Goal: Information Seeking & Learning: Learn about a topic

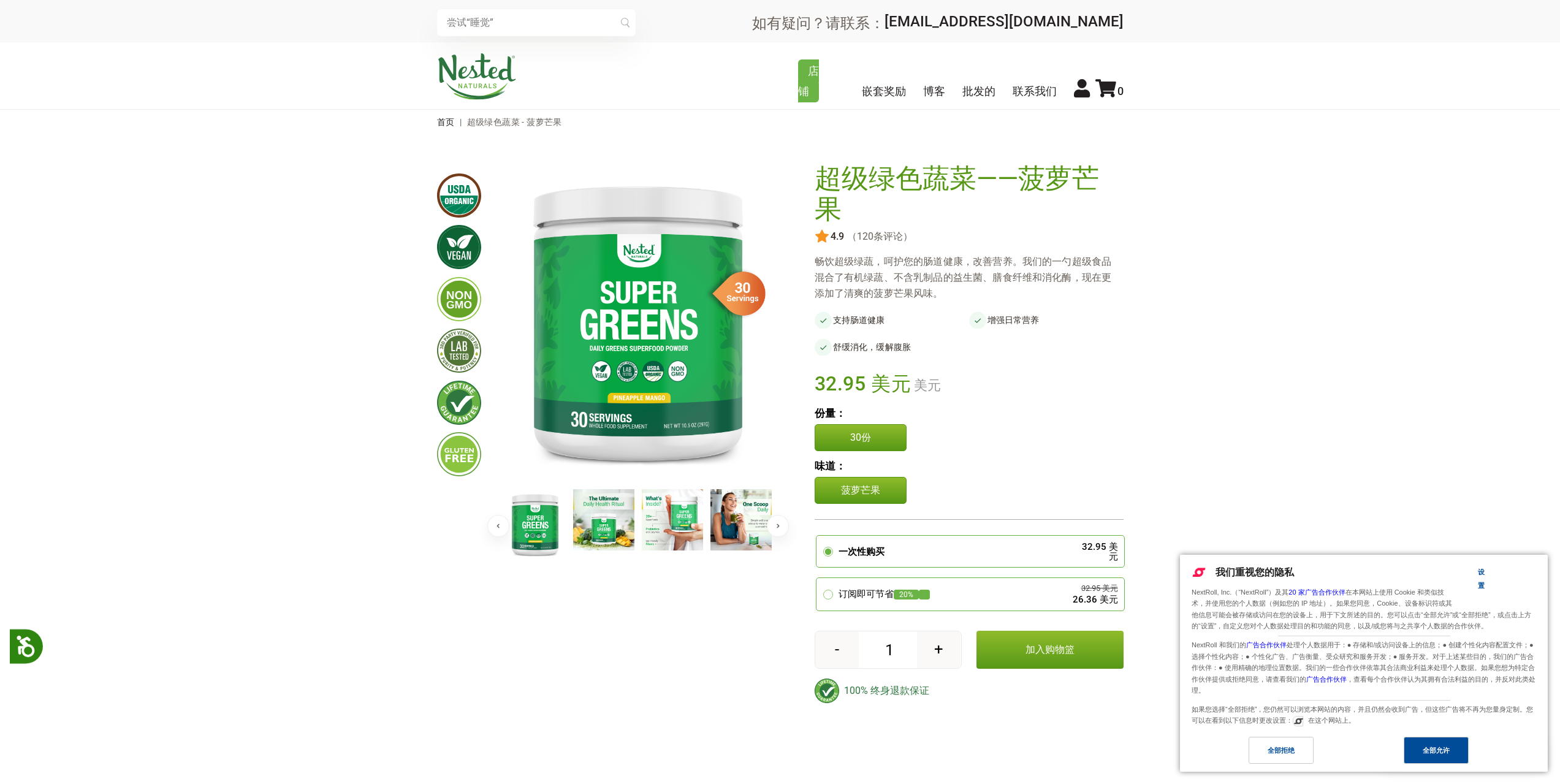
click at [1450, 757] on div "全部允许" at bounding box center [1436, 750] width 65 height 27
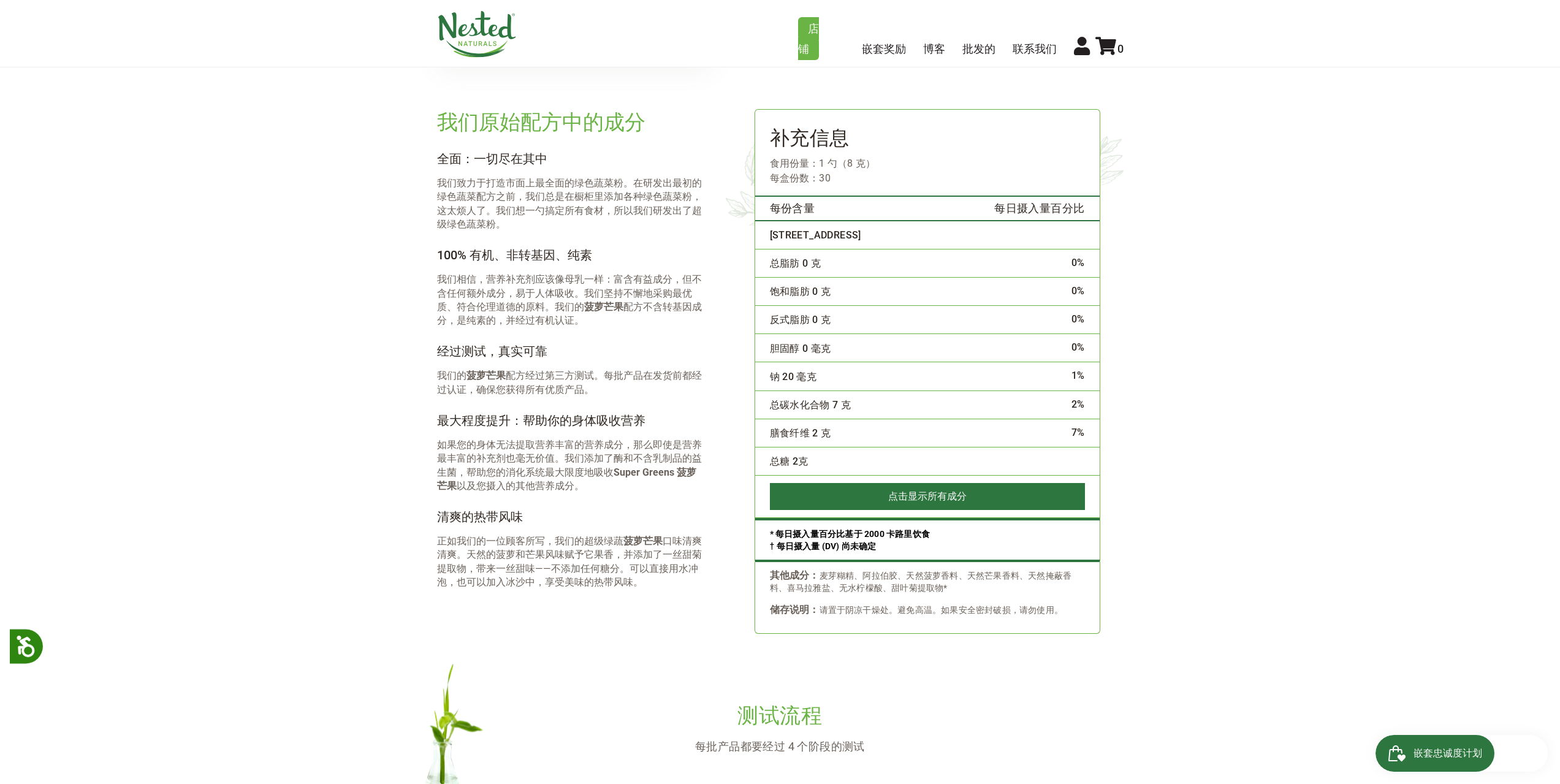
scroll to position [2084, 0]
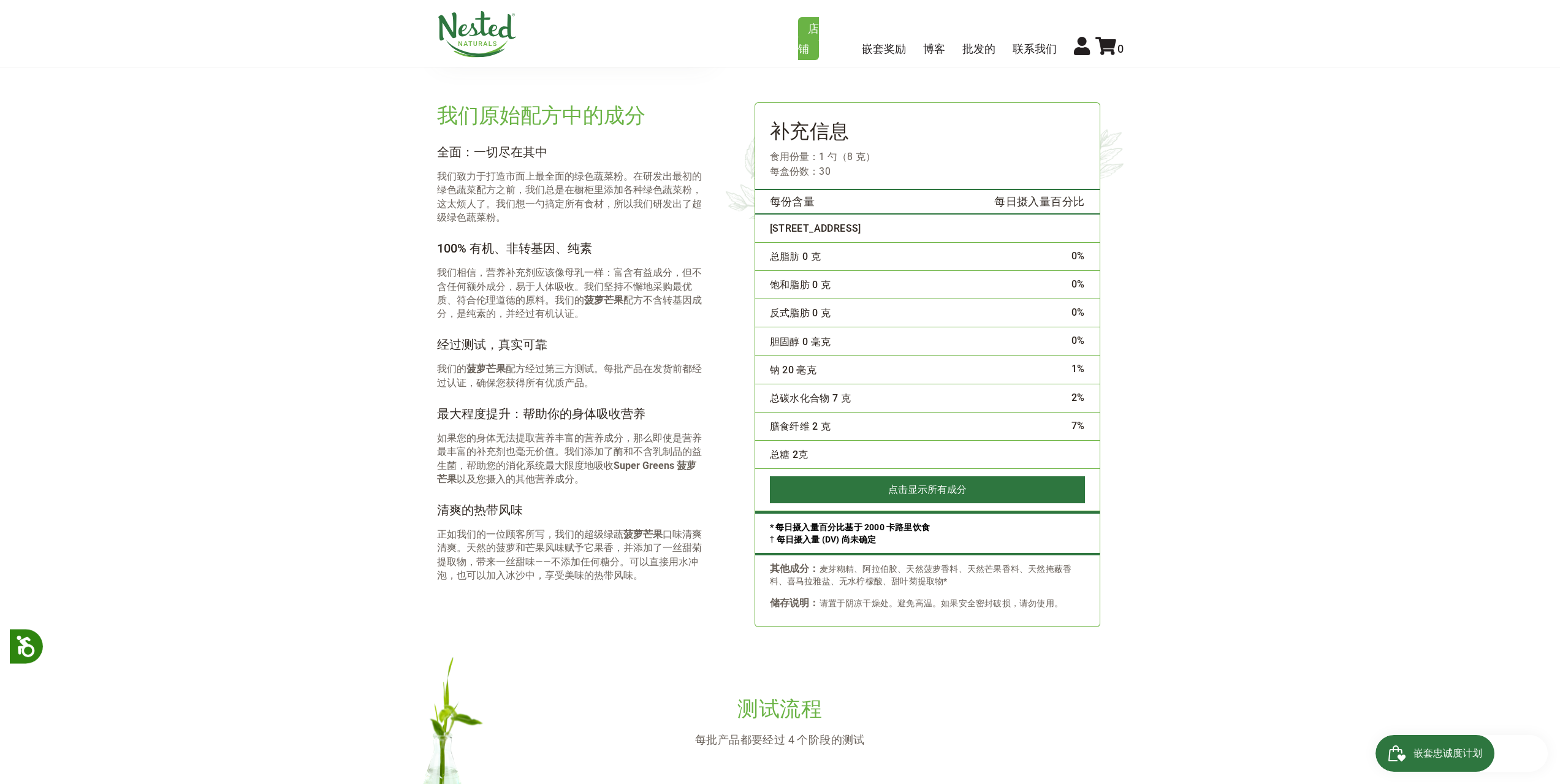
click at [810, 572] on font "其他成分：" at bounding box center [795, 568] width 50 height 12
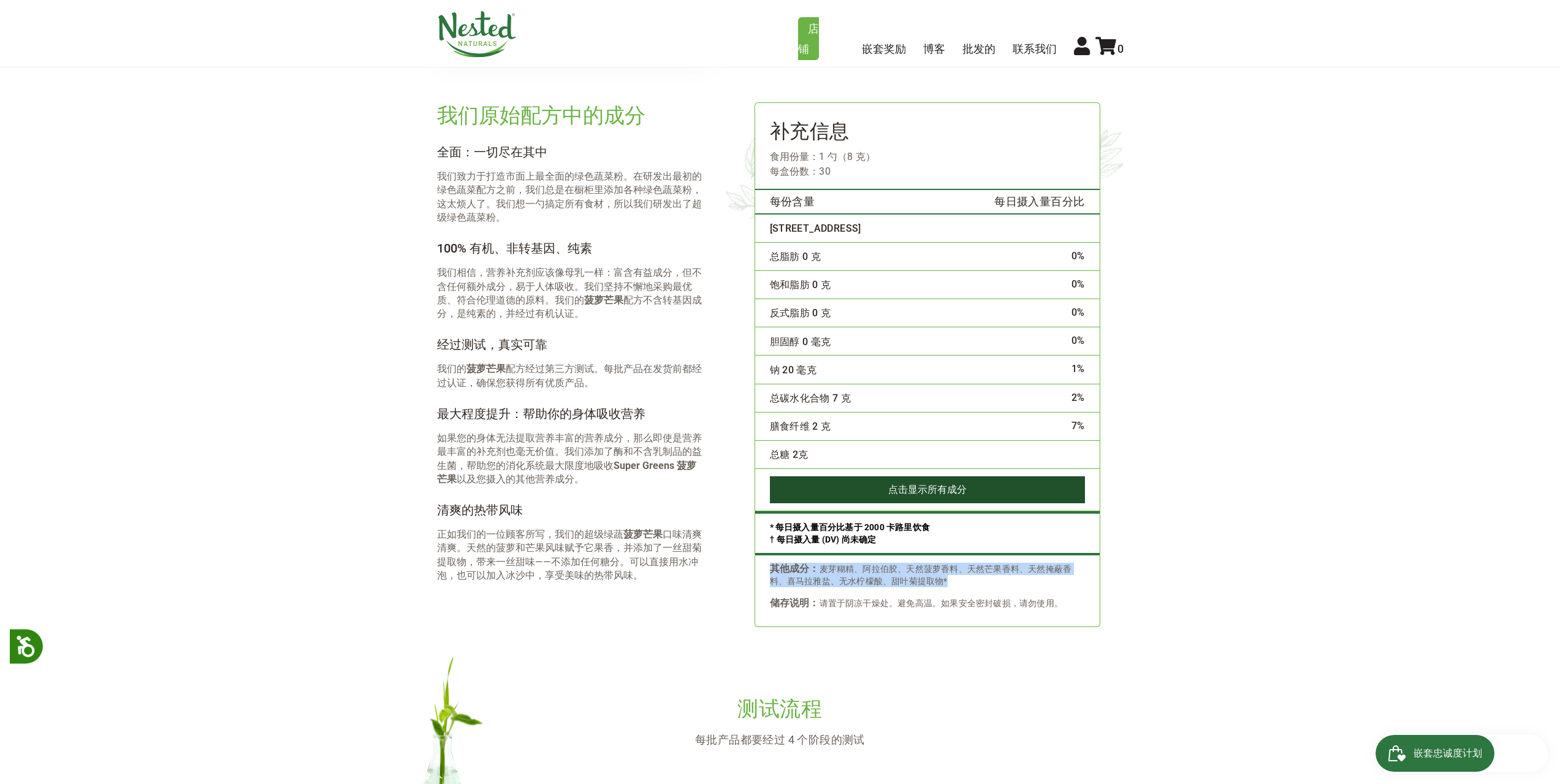
click at [905, 490] on font "点击" at bounding box center [898, 489] width 19 height 12
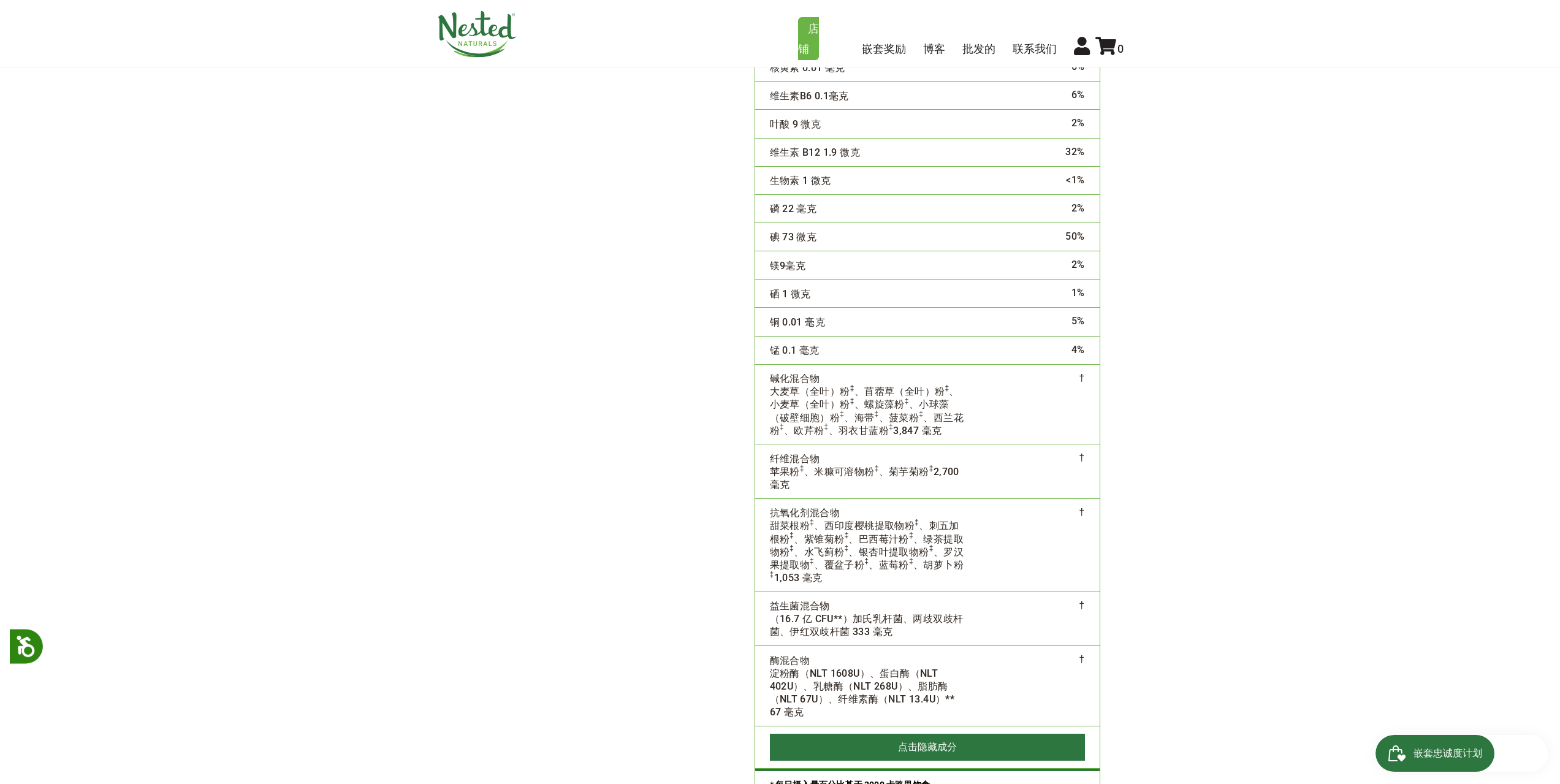
scroll to position [2881, 0]
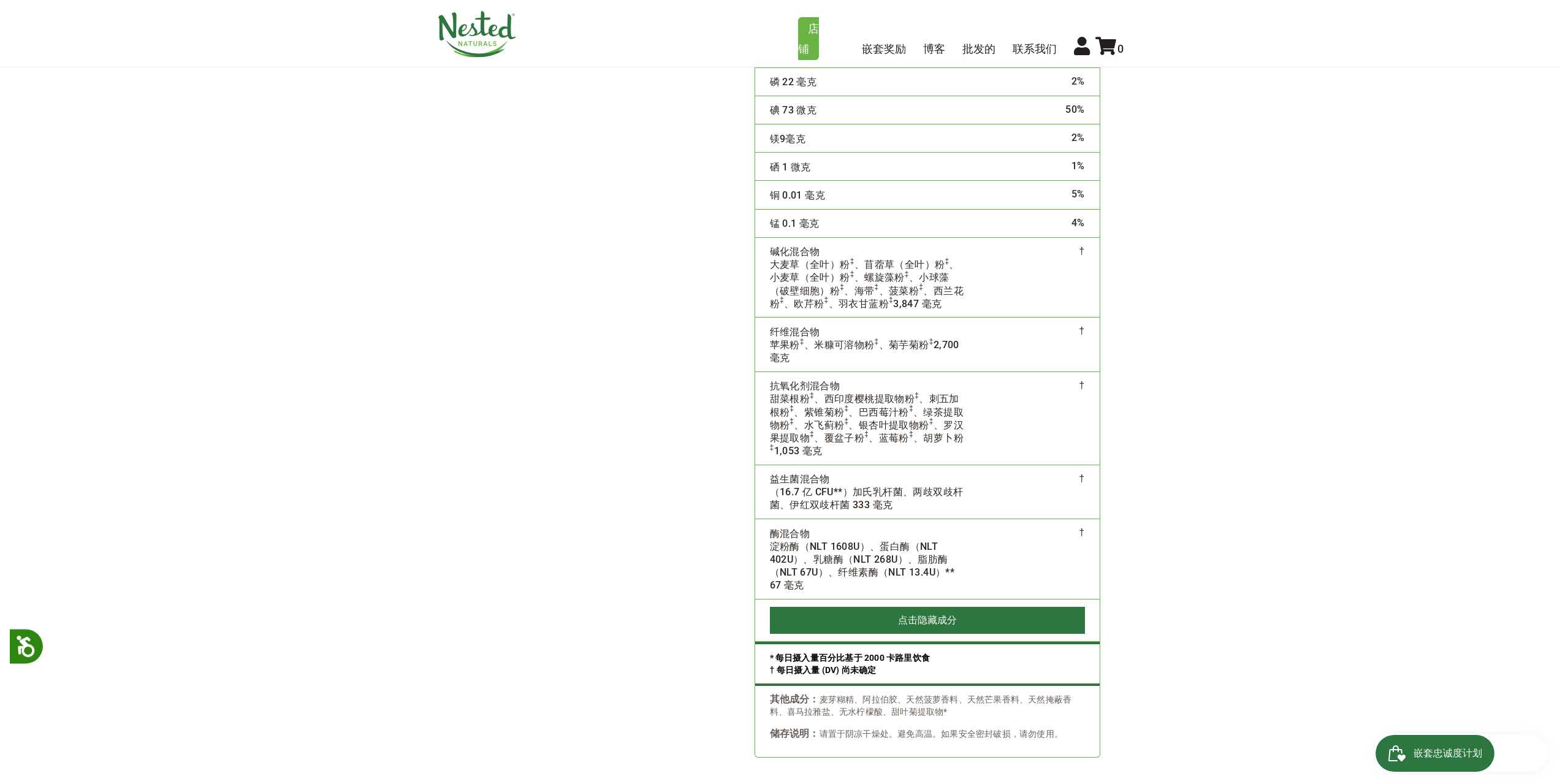
click at [815, 254] on font "碱化混合物" at bounding box center [795, 252] width 50 height 12
click at [804, 266] on font "大麦草（全叶）粉" at bounding box center [810, 264] width 80 height 12
click at [793, 252] on font "碱化混合物" at bounding box center [795, 252] width 50 height 12
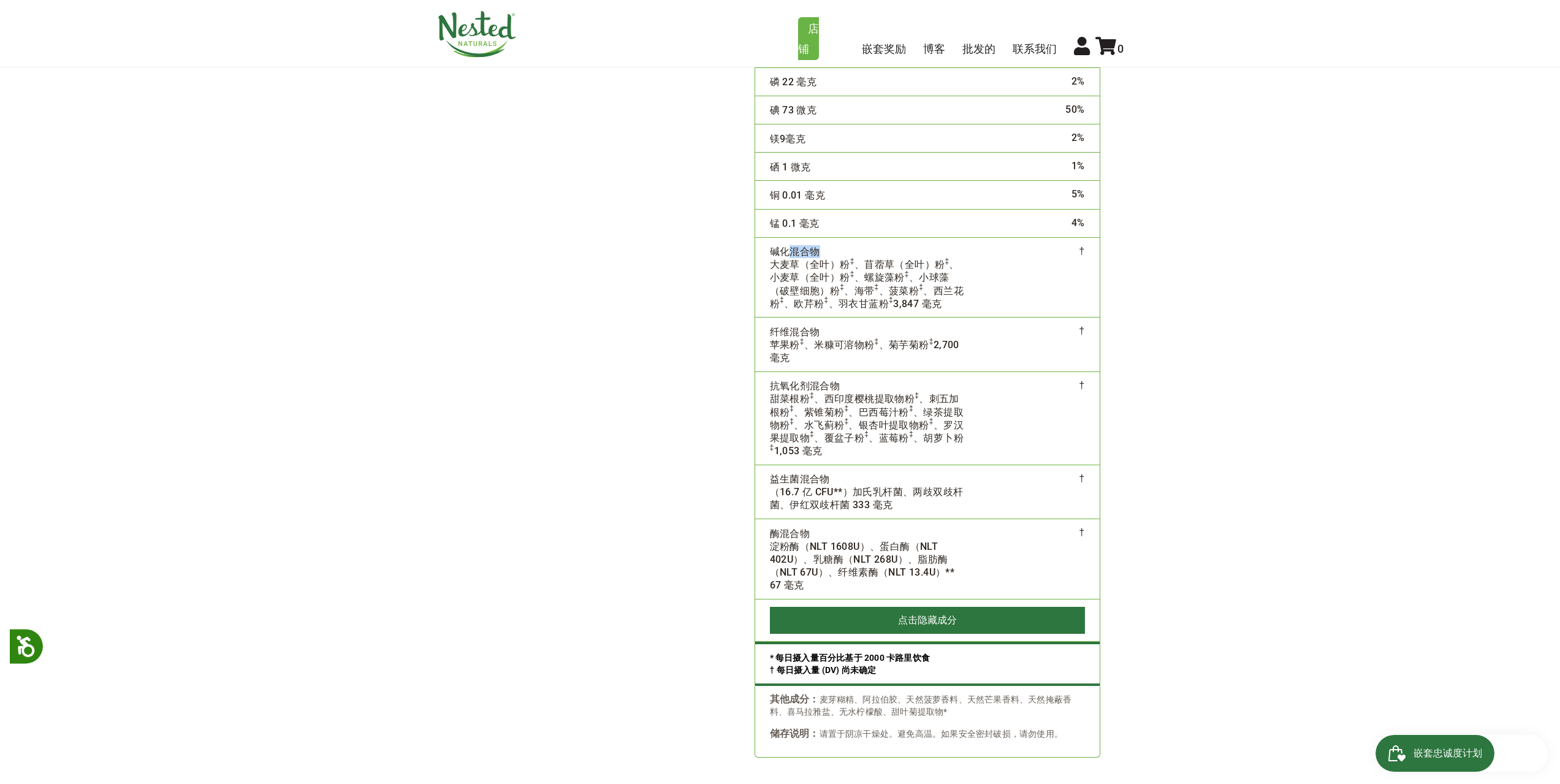
click at [793, 252] on font "碱化混合物" at bounding box center [795, 252] width 50 height 12
drag, startPoint x: 768, startPoint y: 249, endPoint x: 1005, endPoint y: 313, distance: 245.5
click at [1005, 313] on tr "碱化混合物 大麦草（全叶）粉 ‡ 、苜蓿草（全叶）粉 ‡ 、小麦草（全叶）粉 ‡ 、螺旋藻粉 ‡ 、小球藻（破壁细胞）粉 ‡ 、海带 ‡ 、菠菜粉 ‡ 、西兰…" at bounding box center [927, 277] width 345 height 80
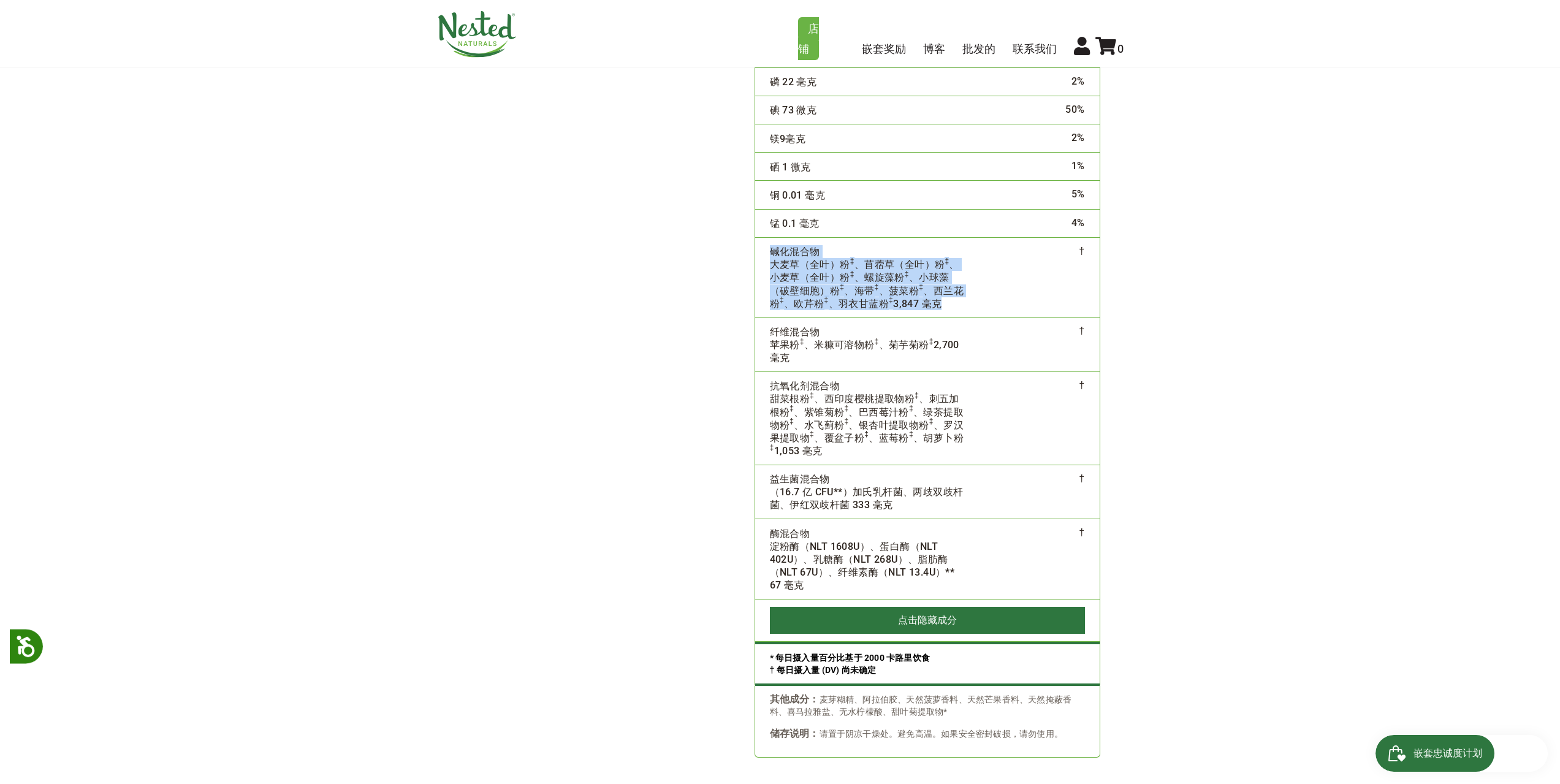
copy tr "碱化混合物 大麦草（全叶）粉 ‡ 、苜蓿草（全叶）粉 ‡ 、小麦草（全叶）粉 ‡ 、螺旋藻粉 ‡ 、小球藻（破壁细胞）粉 ‡ 、海带 ‡ 、菠菜粉 ‡ 、西兰…"
click at [1055, 370] on td "†" at bounding box center [1039, 345] width 119 height 54
drag, startPoint x: 767, startPoint y: 329, endPoint x: 794, endPoint y: 360, distance: 41.1
click at [794, 360] on td "纤维混合物 苹果粉 ‡ 、米糠可溶物粉 ‡ 、菊芋菊粉 ‡ 2,700 毫克" at bounding box center [868, 345] width 225 height 54
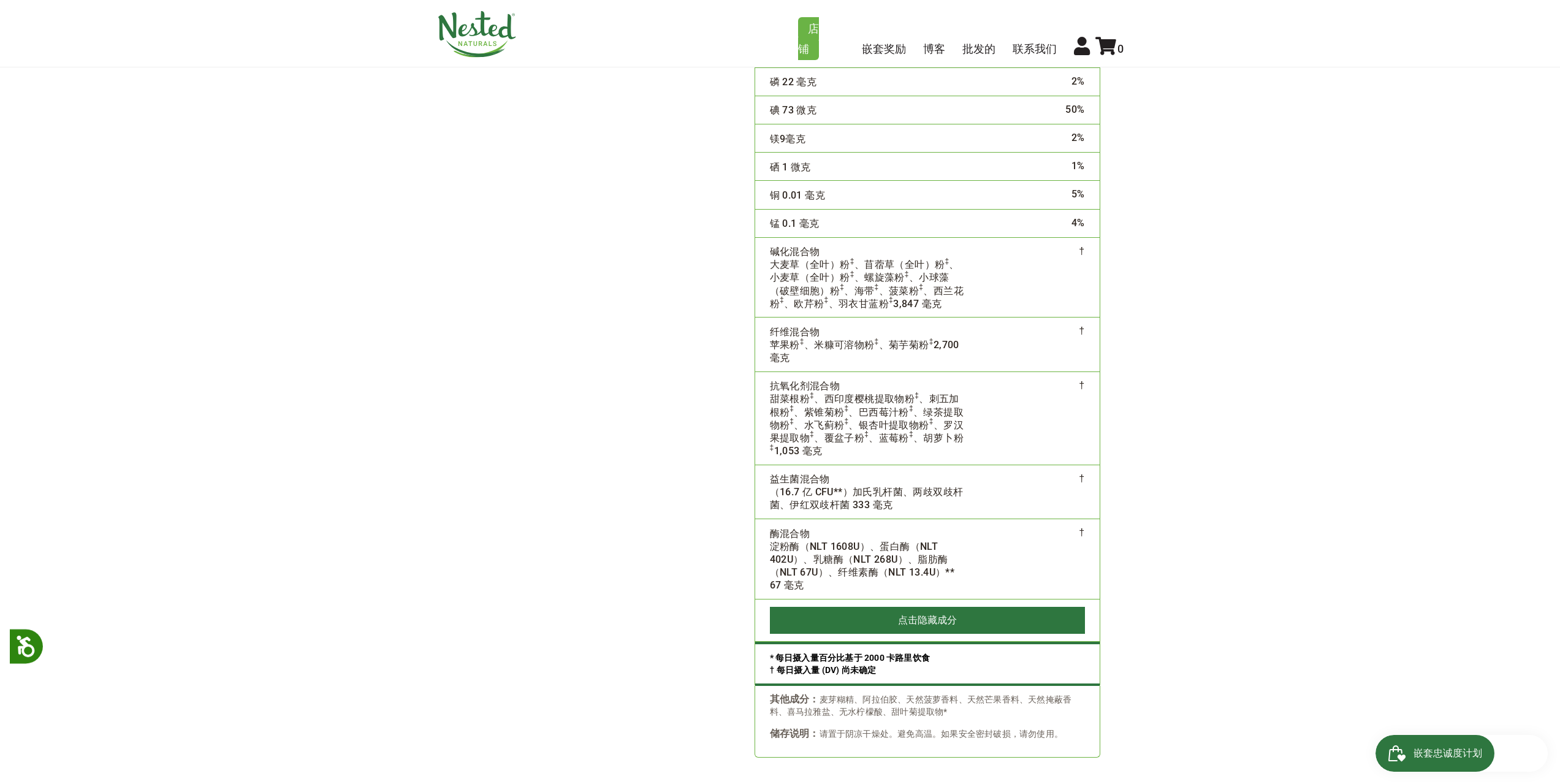
copy td "纤维混合物 苹果粉 ‡ 、米糠可溶物粉 ‡ 、菊芋菊粉 ‡ 2,700 毫克"
drag, startPoint x: 770, startPoint y: 384, endPoint x: 838, endPoint y: 387, distance: 68.1
click at [838, 387] on font "抗氧化剂混合物" at bounding box center [805, 385] width 70 height 12
copy font "抗氧化剂混合物"
drag, startPoint x: 770, startPoint y: 399, endPoint x: 983, endPoint y: 436, distance: 216.2
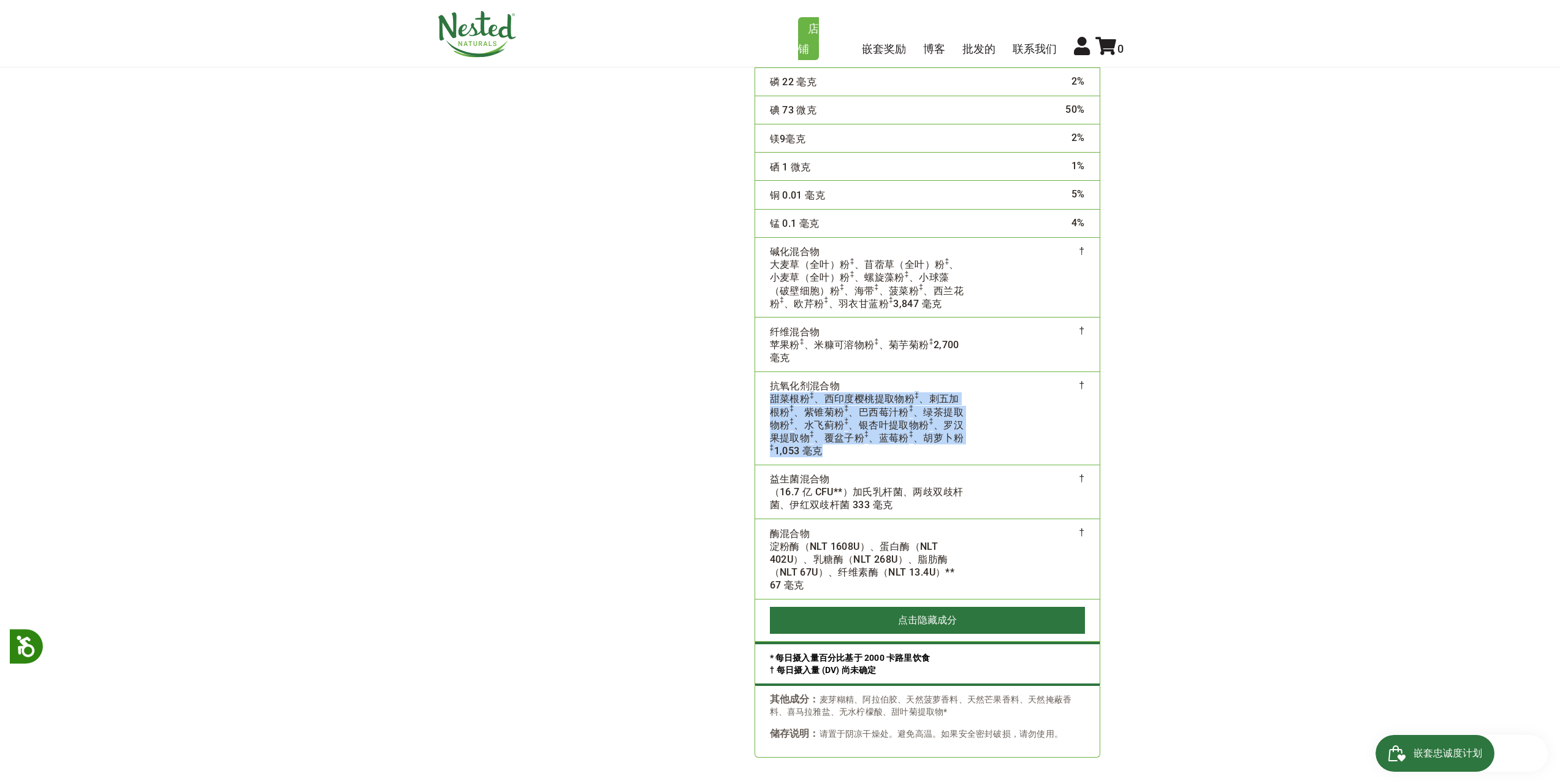
click at [983, 436] on tr "抗氧化剂混合物 甜菜根粉 ‡ 、西印度樱桃提取物粉 ‡ 、刺五加根粉 ‡ 、紫锥菊粉 ‡ 、巴西莓汁粉 ‡ 、绿茶提取物粉 ‡ 、水飞蓟粉 ‡ 、银杏叶提取物…" at bounding box center [927, 418] width 345 height 93
copy tr "甜菜根粉 ‡ 、西印度樱桃提取物粉 ‡ 、刺五加根粉 ‡ 、紫锥菊粉 ‡ 、巴西莓汁粉 ‡ 、绿茶提取物粉 ‡ 、水飞蓟粉 ‡ 、银杏叶提取物粉 ‡ 、罗汉果…"
drag, startPoint x: 767, startPoint y: 476, endPoint x: 833, endPoint y: 476, distance: 66.0
click at [833, 476] on td "益生菌混合物 （16.7 亿 CFU**）加氏乳杆菌、两歧双歧杆菌、伊红双歧杆菌 333 毫克" at bounding box center [868, 491] width 225 height 54
copy font "益生菌混合物"
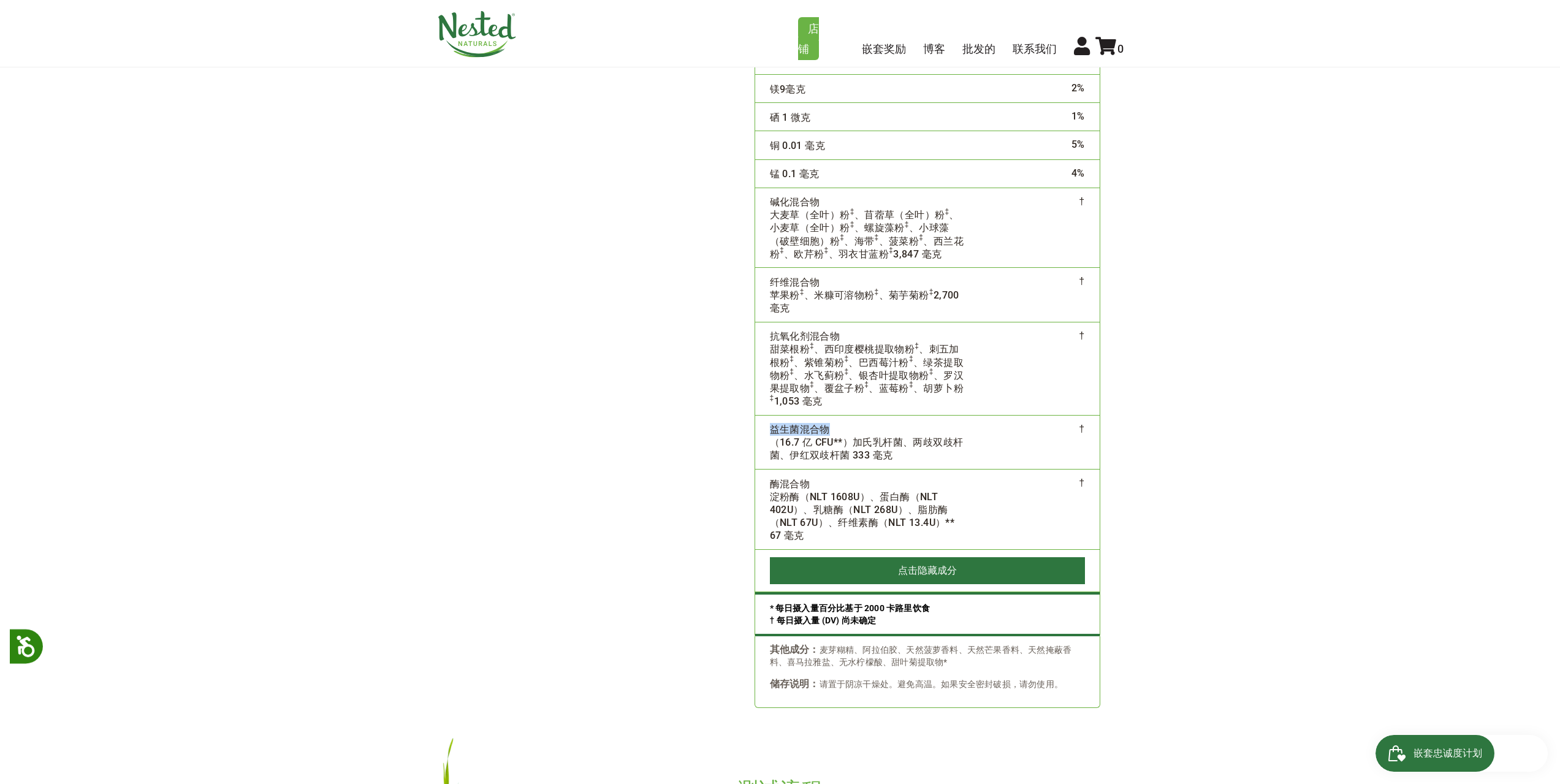
scroll to position [3004, 0]
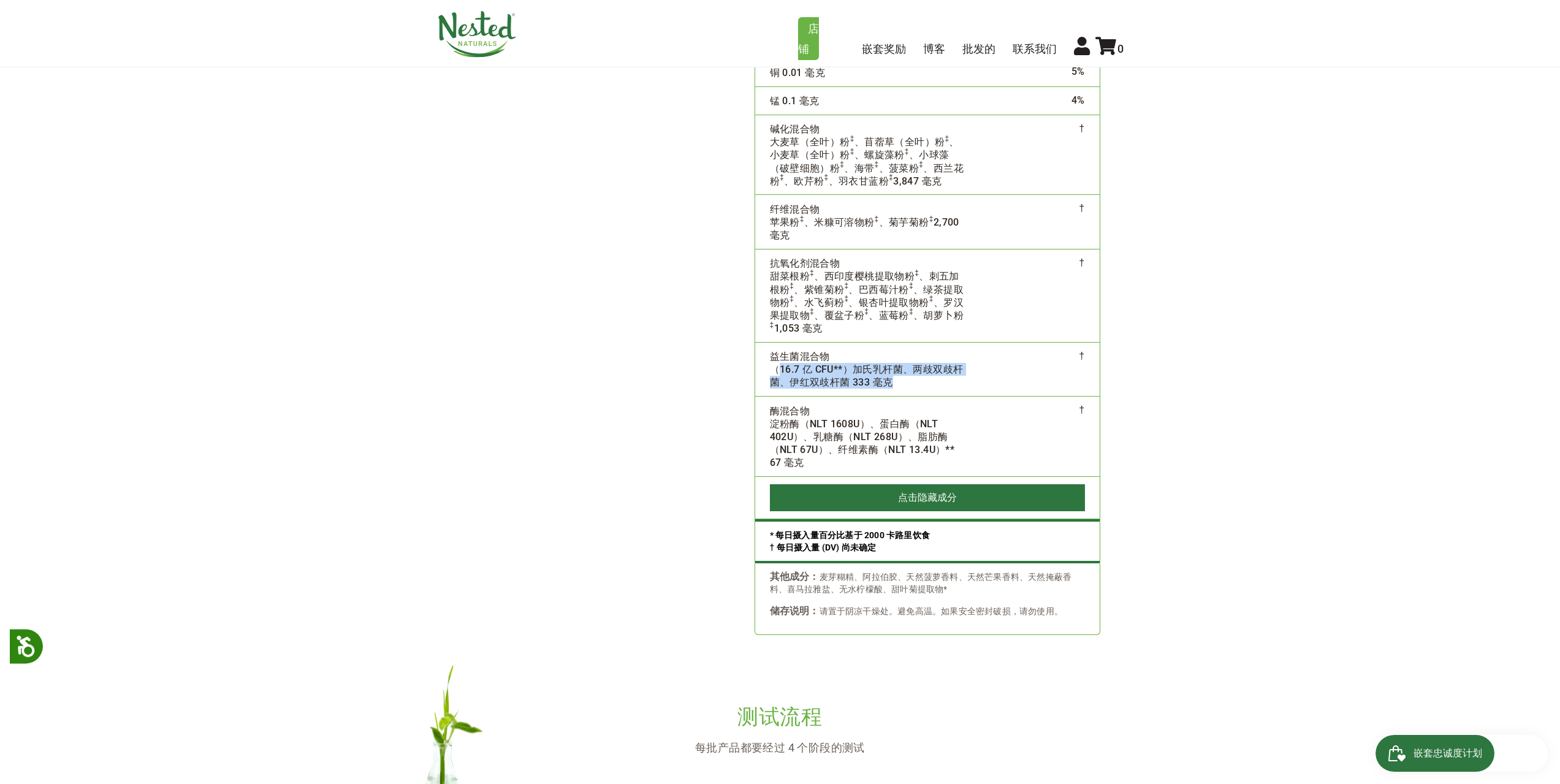
drag, startPoint x: 775, startPoint y: 367, endPoint x: 942, endPoint y: 394, distance: 169.2
click at [942, 394] on td "益生菌混合物 （16.7 亿 CFU**）加氏乳杆菌、两歧双歧杆菌、伊红双歧杆菌 333 毫克" at bounding box center [868, 369] width 225 height 54
copy font "16.7 亿 CFU**）加氏乳杆菌、两歧双歧杆菌、伊红双歧杆菌 333 毫克"
drag, startPoint x: 767, startPoint y: 406, endPoint x: 809, endPoint y: 406, distance: 42.0
click at [809, 406] on td "酶混合物 淀粉酶（NLT 1608U）、蛋白酶（NLT 402U）、乳糖酶（NLT 268U）、脂肪酶（NLT 67U）、纤维素酶（NLT 13.4U）** …" at bounding box center [868, 437] width 225 height 80
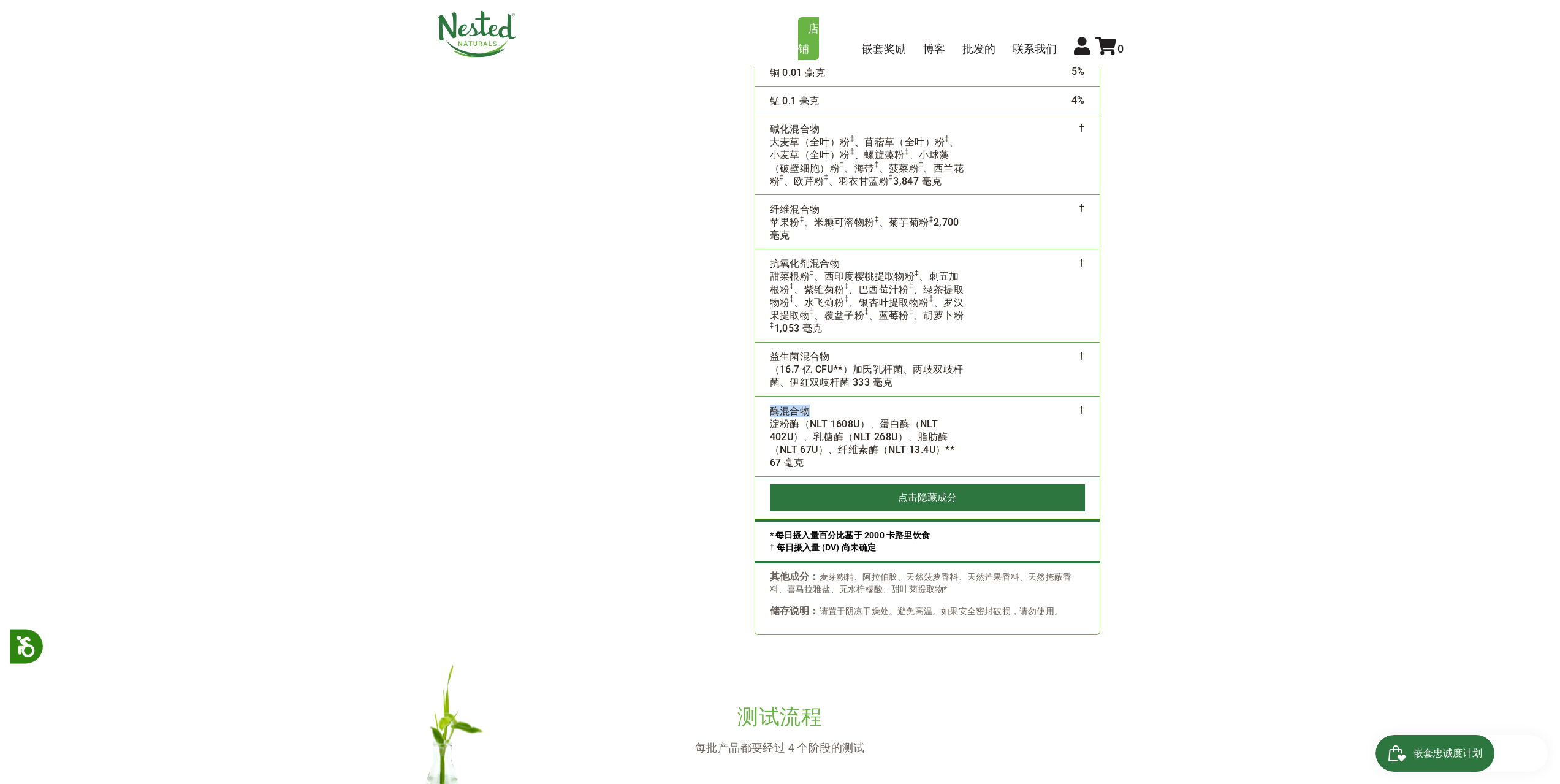
copy font "酶混合物"
drag, startPoint x: 772, startPoint y: 425, endPoint x: 797, endPoint y: 468, distance: 49.7
click at [797, 468] on td "酶混合物 淀粉酶（NLT 1608U）、蛋白酶（NLT 402U）、乳糖酶（NLT 268U）、脂肪酶（NLT 67U）、纤维素酶（NLT 13.4U）** …" at bounding box center [868, 437] width 225 height 80
copy font "淀粉酶（NLT 1608U）、蛋白酶（NLT 402U）、乳糖酶（NLT 268U）、脂肪酶（NLT 67U）、纤维素酶（NLT 13.4U）** 67 毫克"
drag, startPoint x: 768, startPoint y: 572, endPoint x: 944, endPoint y: 587, distance: 176.6
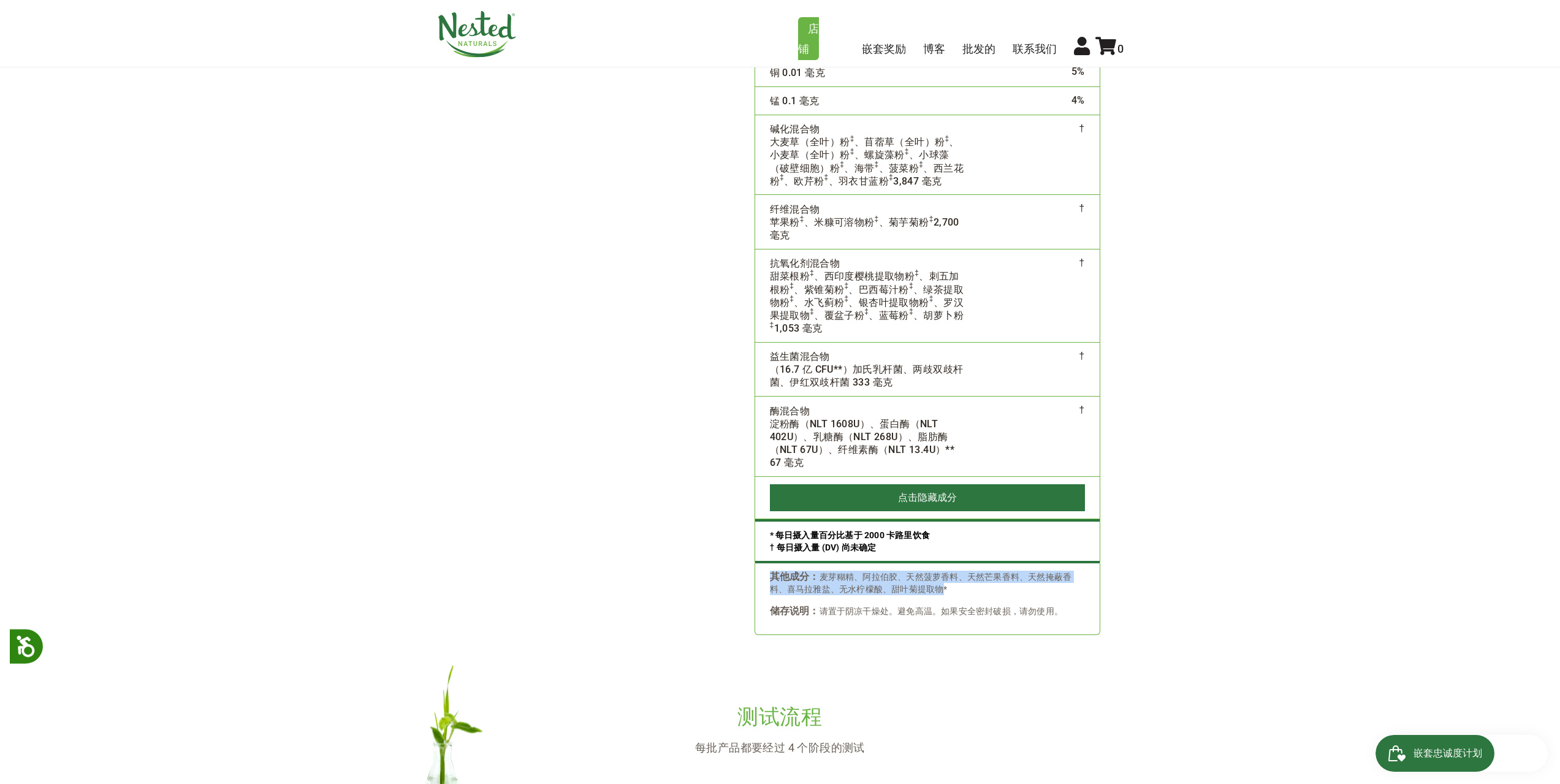
click at [944, 587] on div "其他成分： 麦芽糊精、阿拉伯胶、天然菠萝香料、天然芒果香料、天然掩蔽香料、喜马拉雅盐、无水柠檬酸、甜叶菊提取物* 储存说明： 请置于阴凉干燥处。避免高温。如果…" at bounding box center [927, 599] width 346 height 72
copy div "其他成分： 麦芽糊精、阿拉伯胶、天然菠萝香料、天然芒果香料、天然掩蔽香料、喜马拉雅盐、无水柠檬酸、甜叶菊提取物"
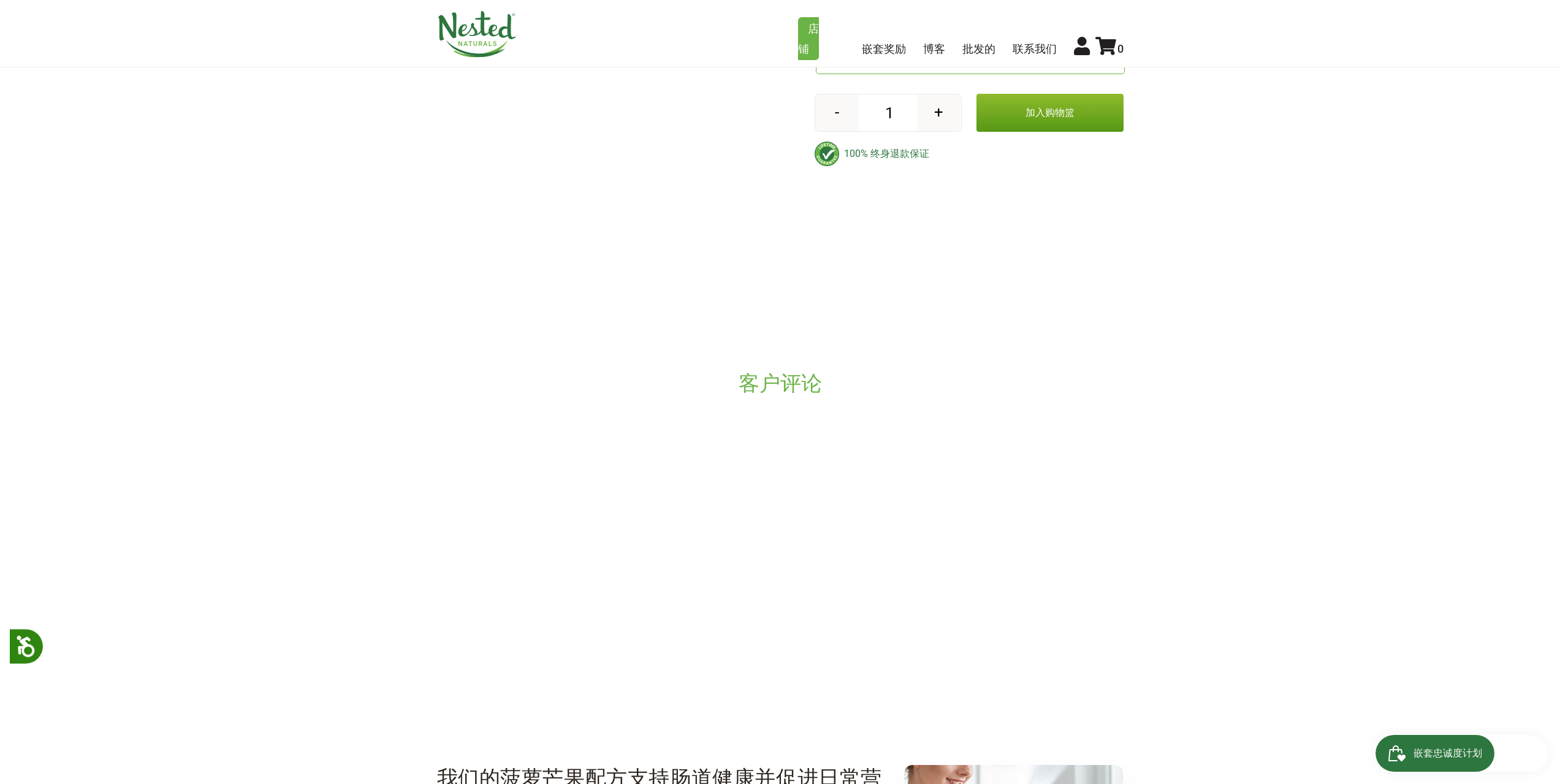
scroll to position [0, 0]
